Goal: Information Seeking & Learning: Understand process/instructions

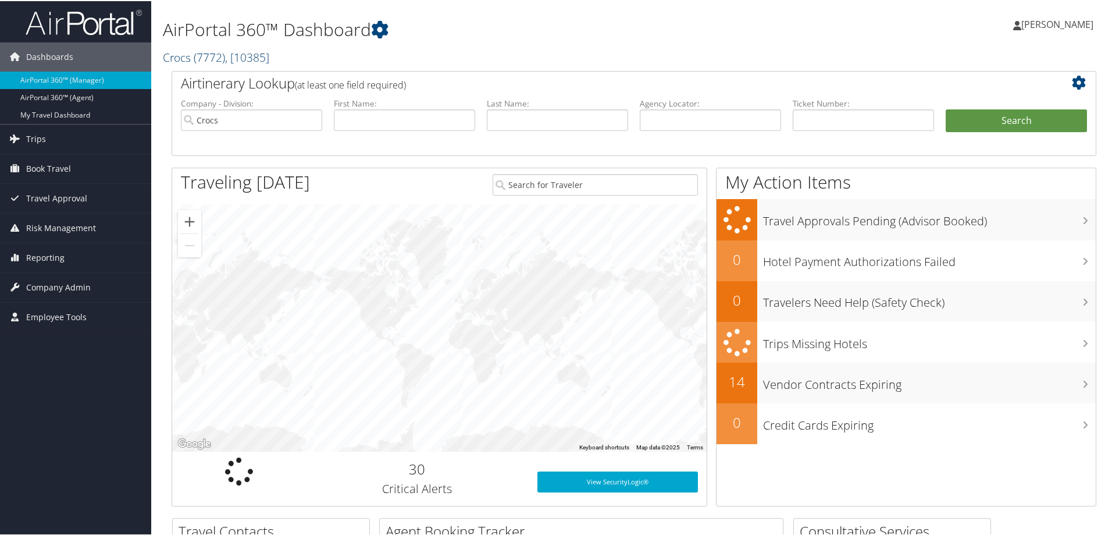
click at [192, 54] on link "Crocs ( 7772 ) , [ 10385 ]" at bounding box center [216, 56] width 106 height 16
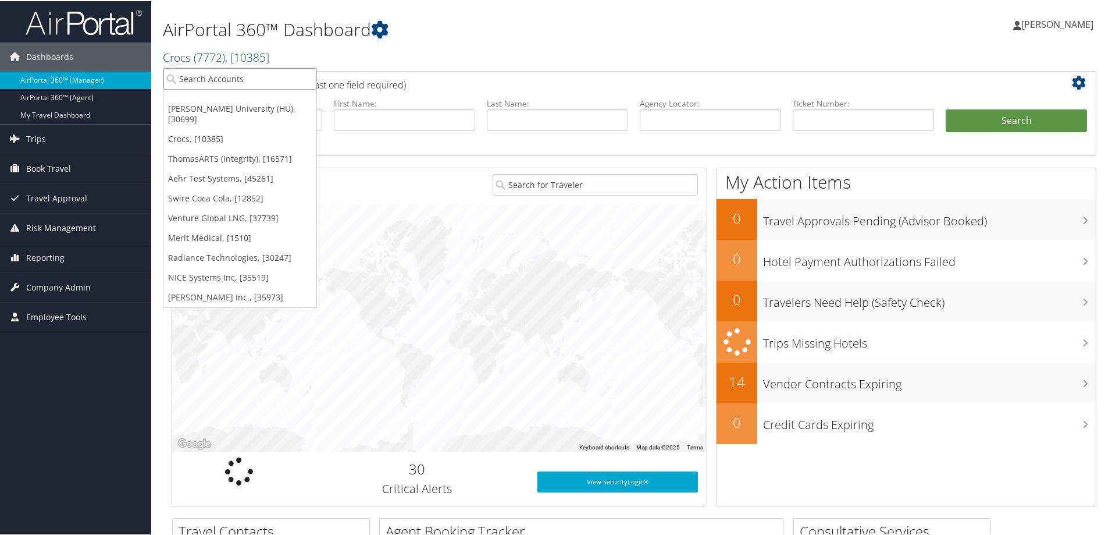
click at [202, 77] on input "search" at bounding box center [239, 78] width 153 height 22
type input "younique"
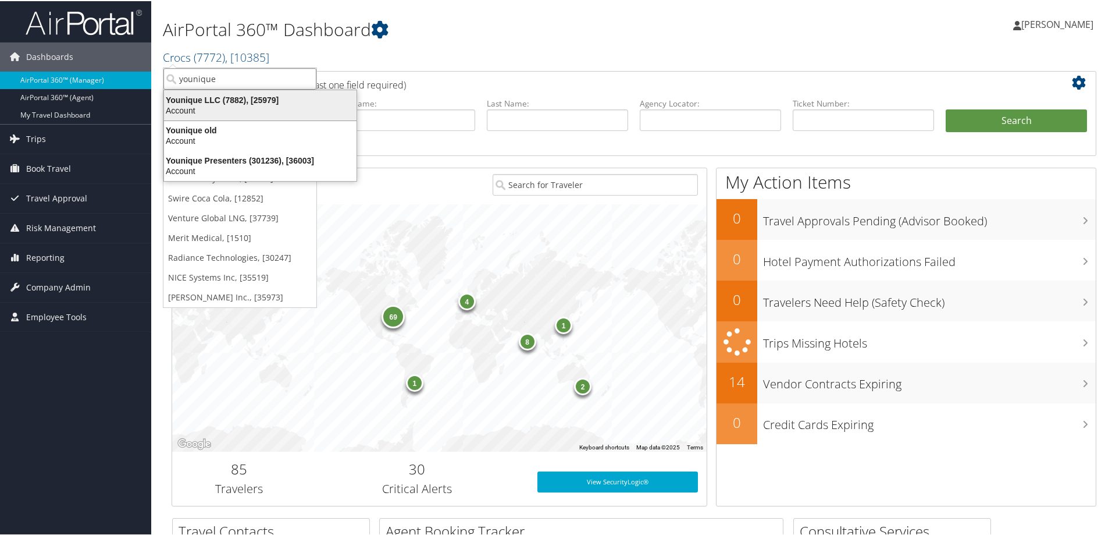
click at [200, 102] on div "Younique LLC (7882), [25979]" at bounding box center [260, 99] width 207 height 10
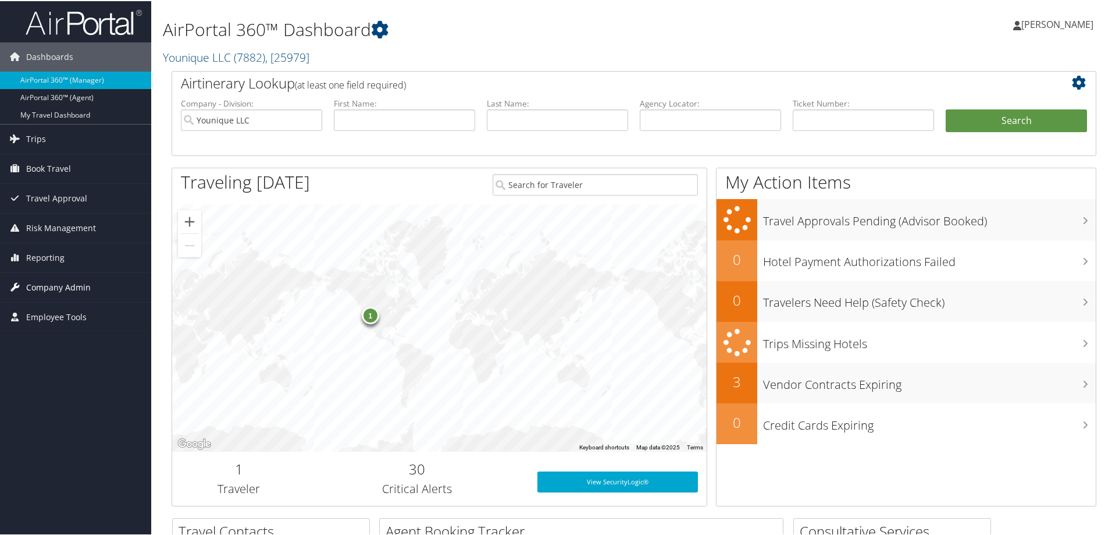
click at [69, 291] on span "Company Admin" at bounding box center [58, 286] width 65 height 29
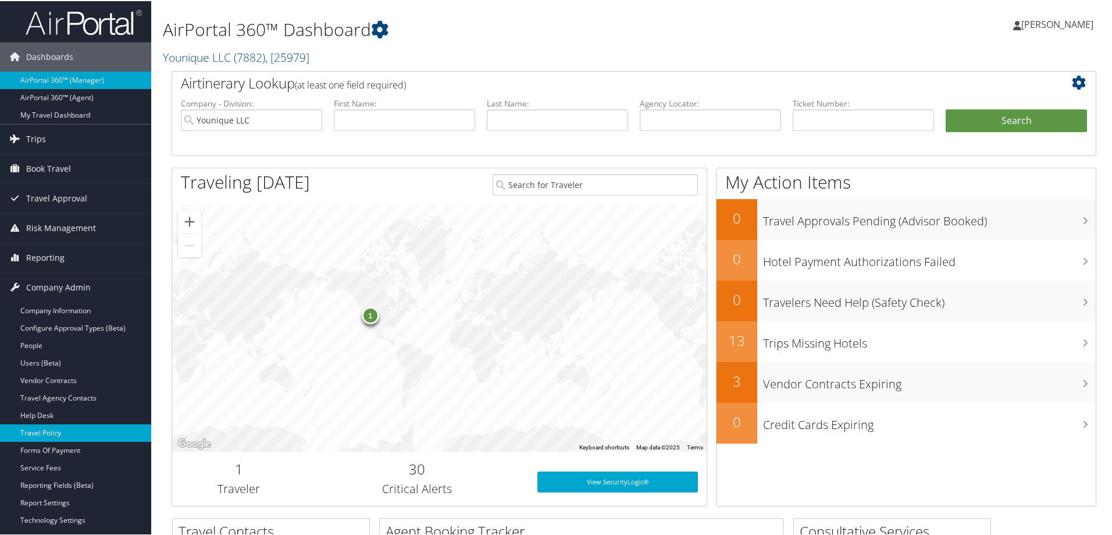
click at [56, 428] on link "Travel Policy" at bounding box center [75, 431] width 151 height 17
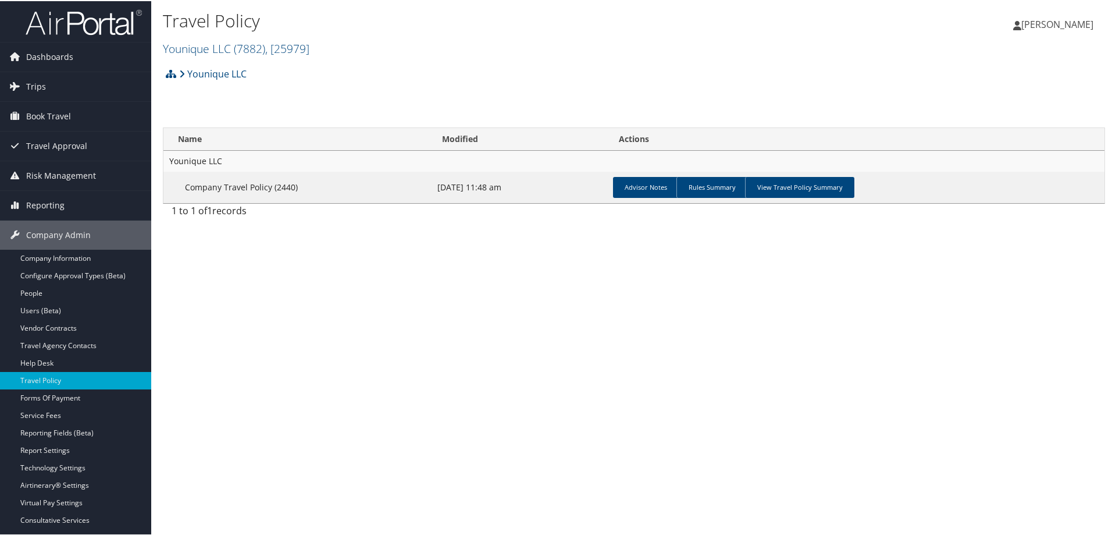
click at [804, 197] on td "Advisor Notes Rules Summary View Travel Policy Summary" at bounding box center [857, 185] width 496 height 31
click at [806, 191] on link "View Travel Policy Summary" at bounding box center [799, 186] width 109 height 21
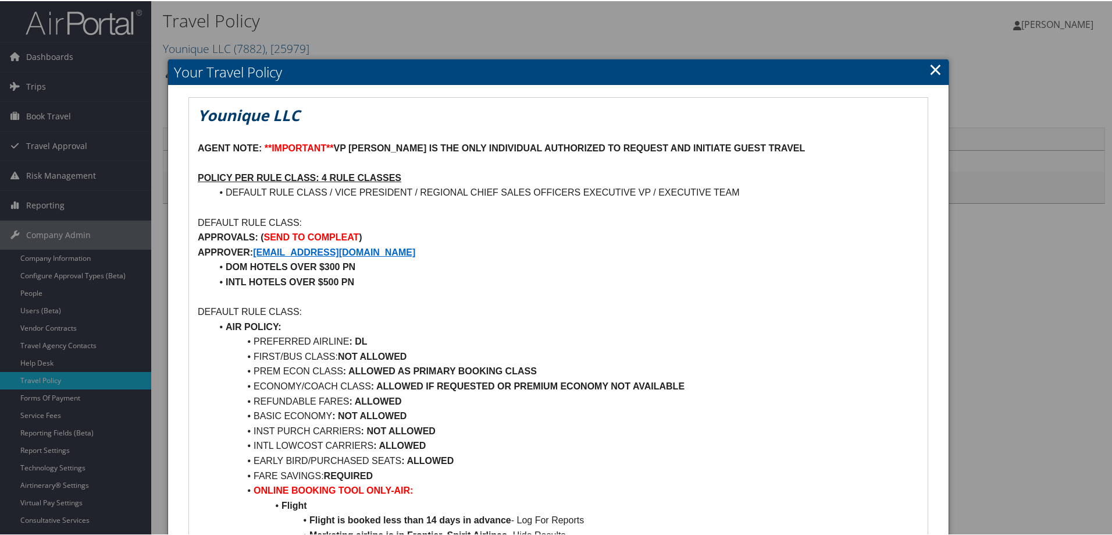
click at [935, 64] on link "×" at bounding box center [935, 67] width 13 height 23
